Goal: Complete application form

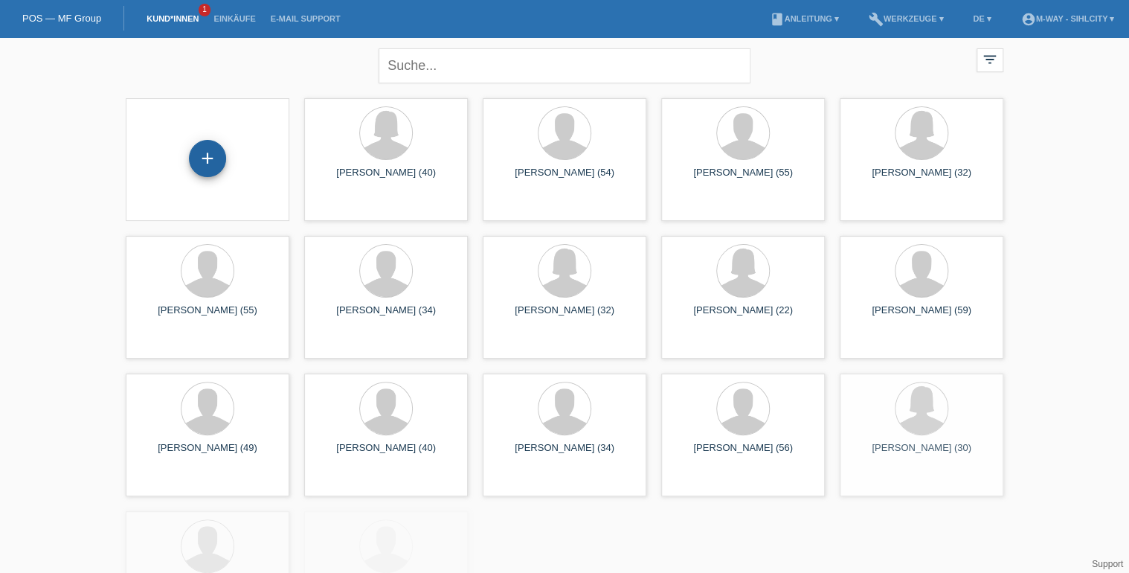
click at [215, 146] on div "+" at bounding box center [207, 158] width 37 height 37
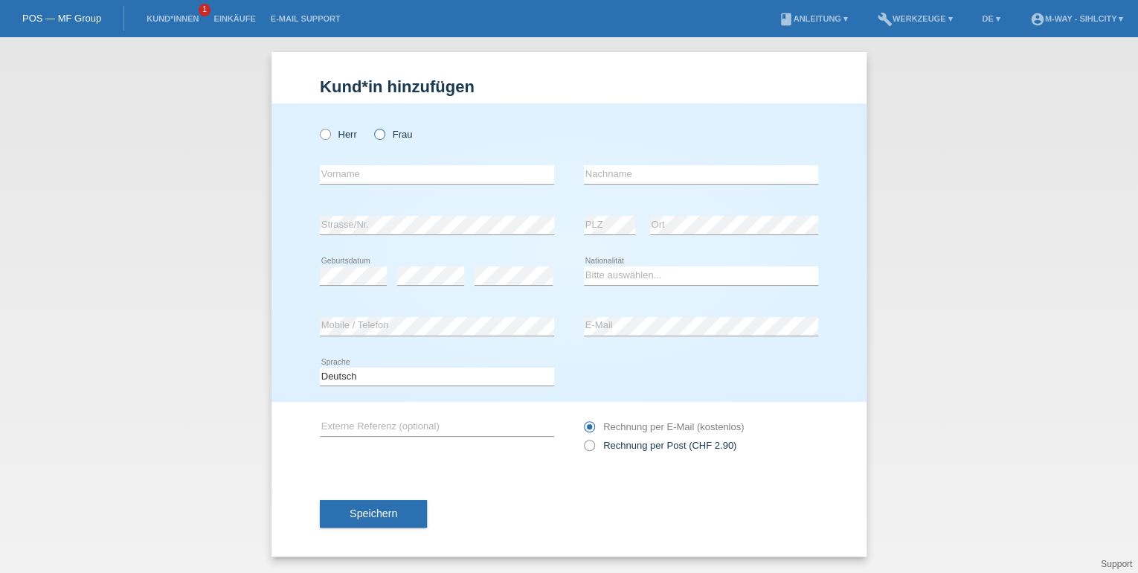
drag, startPoint x: 391, startPoint y: 131, endPoint x: 382, endPoint y: 132, distance: 8.3
click at [389, 131] on label "Frau" at bounding box center [393, 134] width 38 height 11
click at [384, 131] on input "Frau" at bounding box center [379, 134] width 10 height 10
radio input "true"
click at [437, 178] on input "text" at bounding box center [437, 174] width 234 height 19
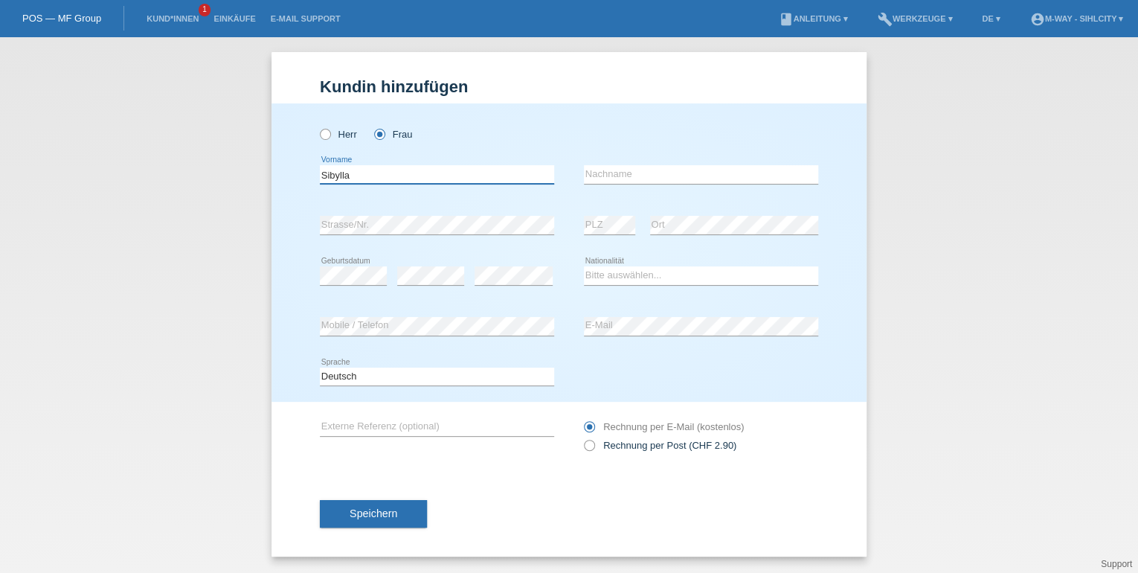
type input "Sibylla"
click at [626, 173] on input "text" at bounding box center [701, 174] width 234 height 19
type input "[PERSON_NAME]"
click at [601, 271] on select "Bitte auswählen... Schweiz Deutschland Liechtenstein Österreich ------------ Af…" at bounding box center [701, 275] width 234 height 18
select select "CH"
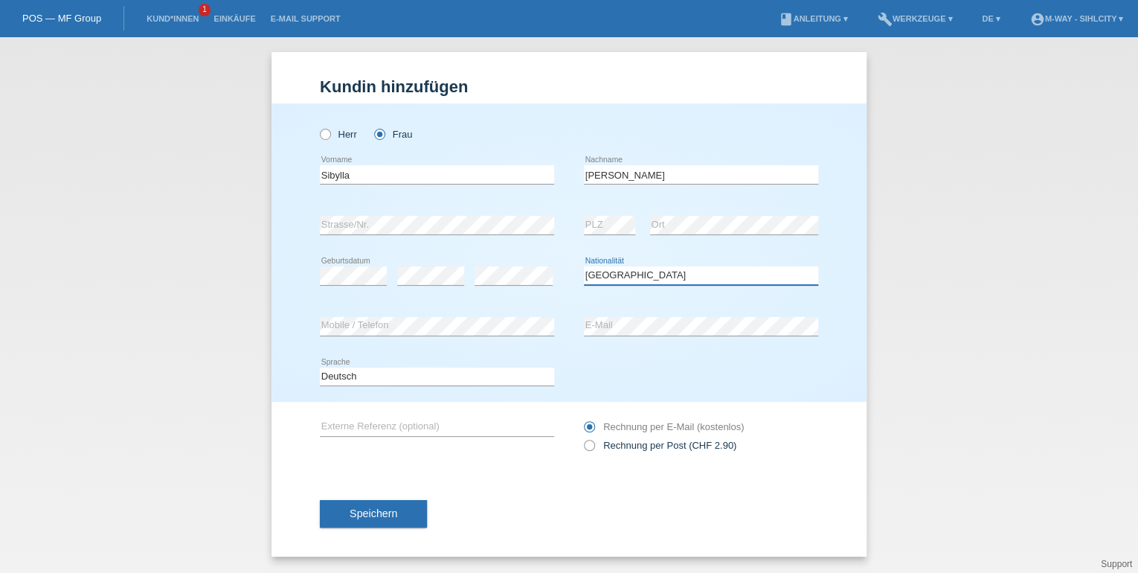
click at [584, 266] on select "Bitte auswählen... Schweiz Deutschland Liechtenstein Österreich ------------ Af…" at bounding box center [701, 275] width 234 height 18
click at [344, 516] on button "Speichern" at bounding box center [373, 514] width 107 height 28
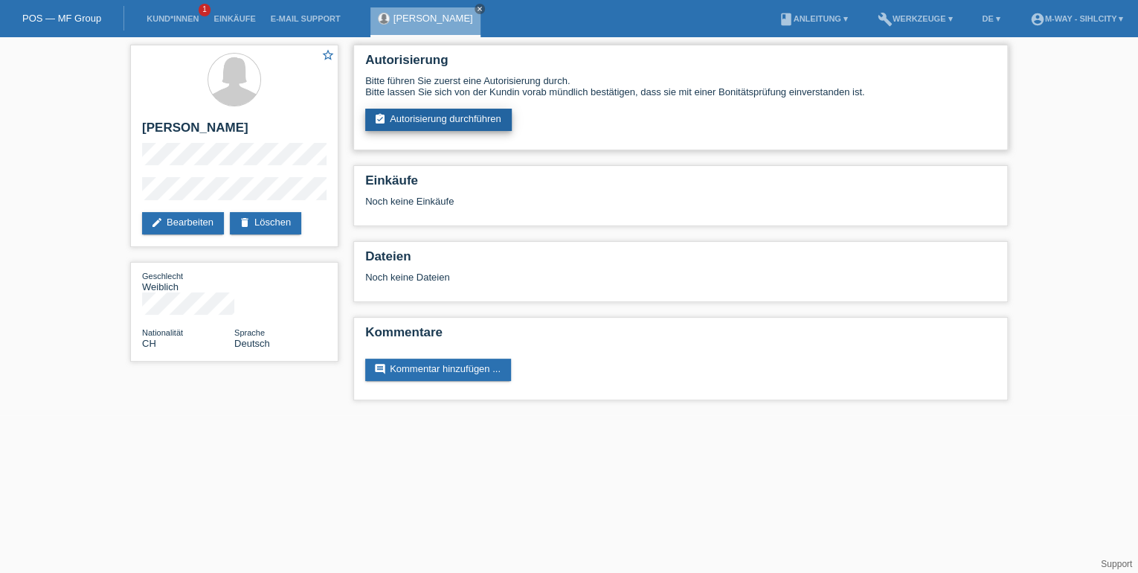
click at [439, 116] on link "assignment_turned_in Autorisierung durchführen" at bounding box center [438, 120] width 147 height 22
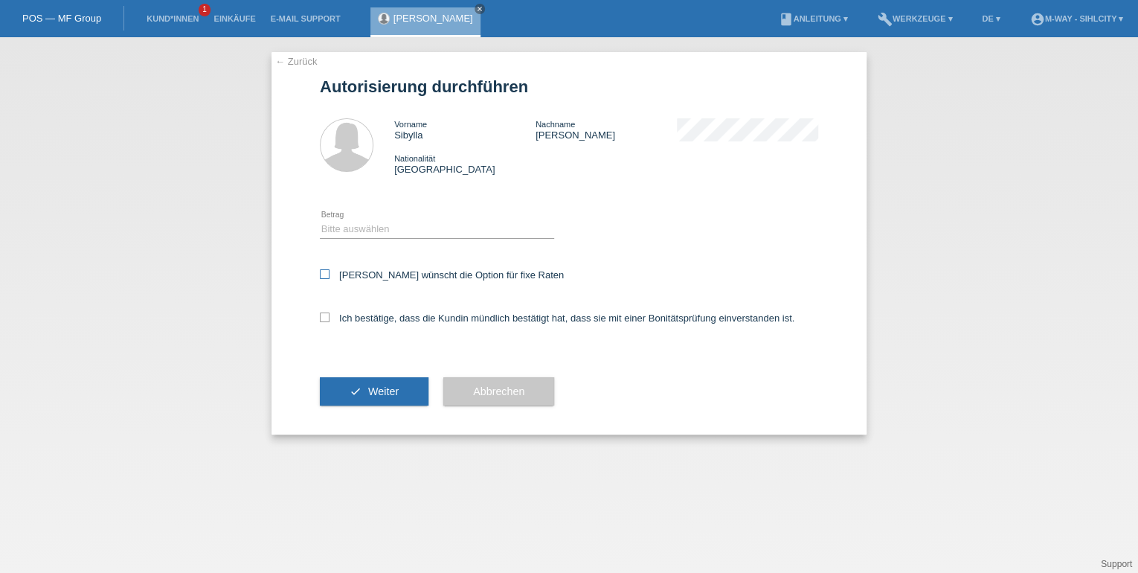
click at [321, 275] on icon at bounding box center [325, 274] width 10 height 10
click at [321, 275] on input "Kundin wünscht die Option für fixe Raten" at bounding box center [325, 274] width 10 height 10
checkbox input "true"
click at [327, 317] on icon at bounding box center [325, 317] width 10 height 10
click at [327, 317] on input "Ich bestätige, dass die Kundin mündlich bestätigt hat, dass sie mit einer Bonit…" at bounding box center [325, 317] width 10 height 10
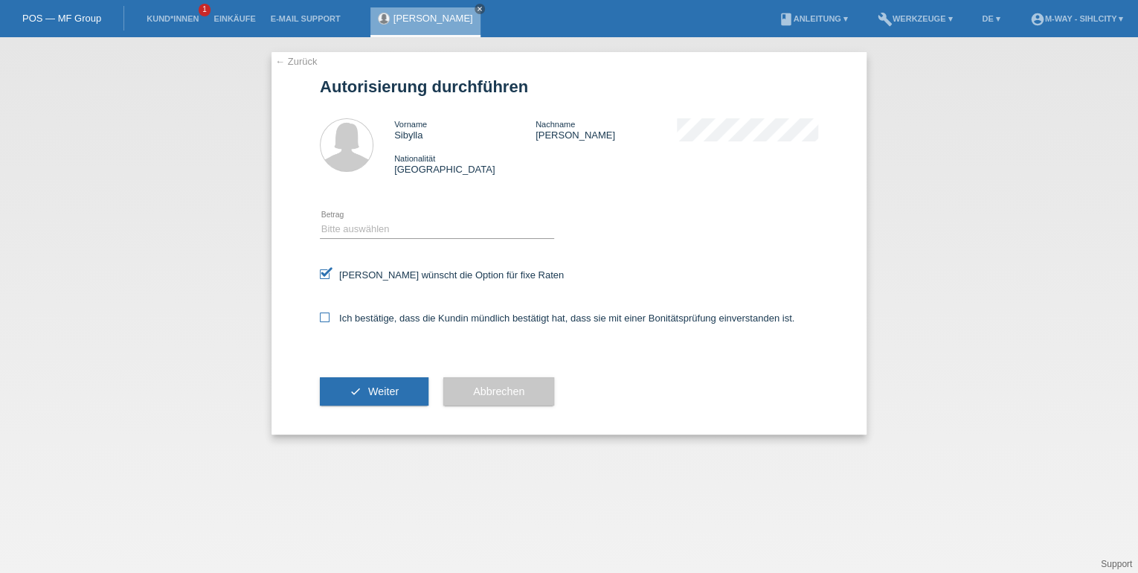
checkbox input "true"
click at [351, 231] on select "Bitte auswählen CHF 1.00 - CHF 499.00 CHF 500.00 - CHF 1'999.00 CHF 2'000.00 - …" at bounding box center [437, 229] width 234 height 18
select select "3"
click at [320, 220] on select "Bitte auswählen CHF 1.00 - CHF 499.00 CHF 500.00 - CHF 1'999.00 CHF 2'000.00 - …" at bounding box center [437, 229] width 234 height 18
click at [380, 394] on span "Weiter" at bounding box center [383, 391] width 31 height 12
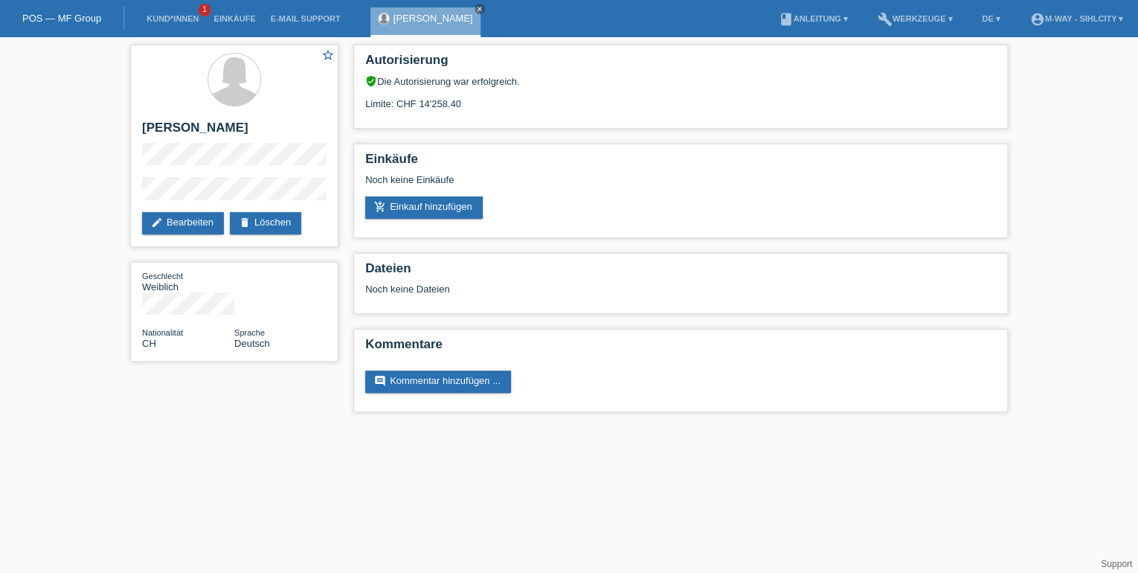
click at [199, 11] on span "1" at bounding box center [205, 10] width 12 height 13
click at [182, 17] on link "Kund*innen" at bounding box center [172, 18] width 67 height 9
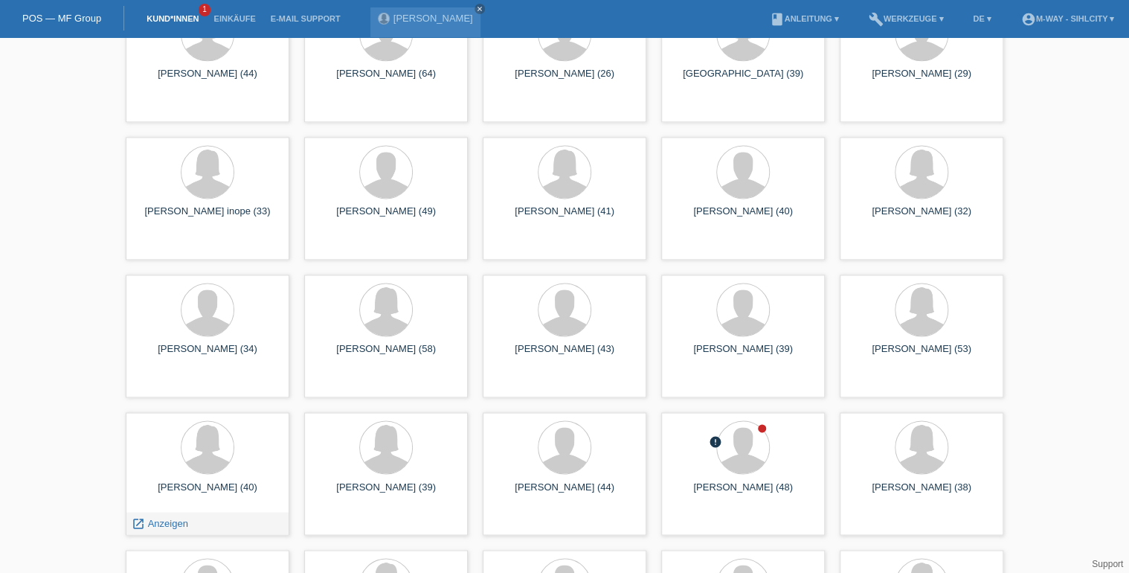
scroll to position [1190, 0]
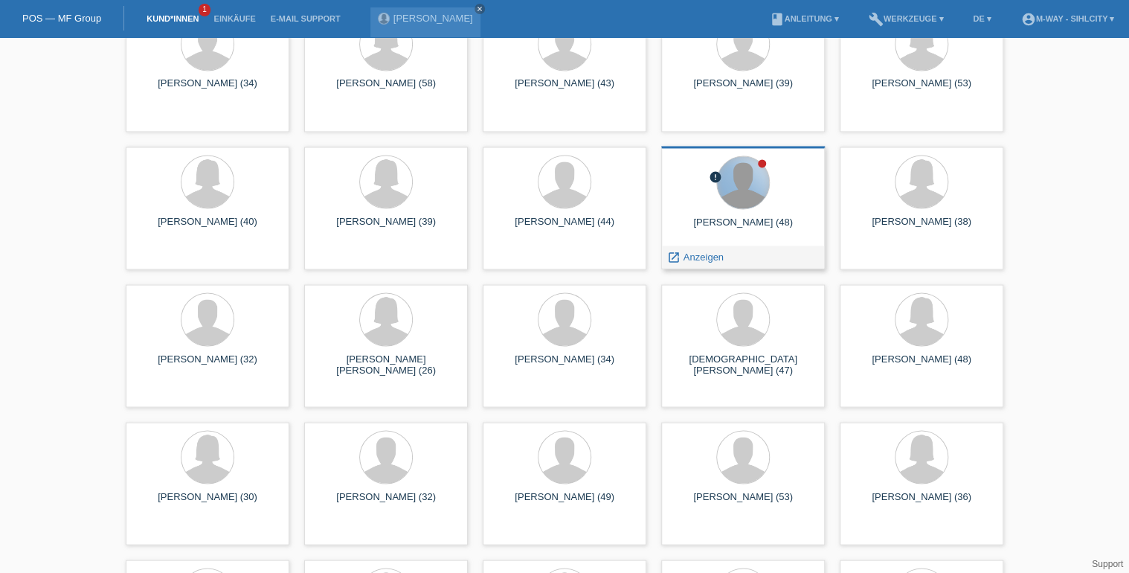
click at [748, 184] on div at bounding box center [743, 182] width 52 height 52
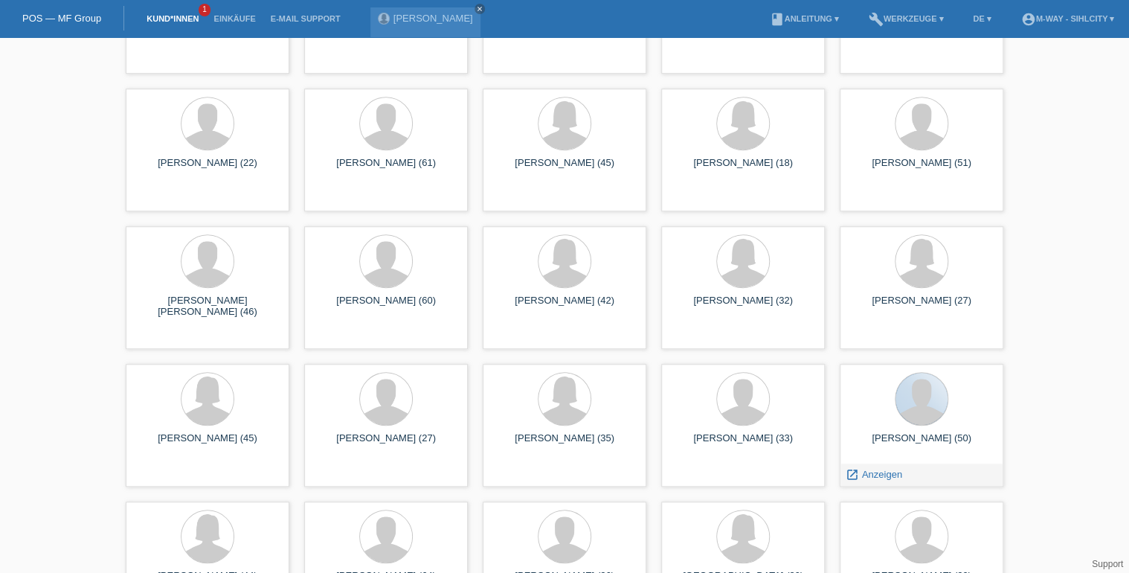
scroll to position [417, 0]
